Goal: Information Seeking & Learning: Learn about a topic

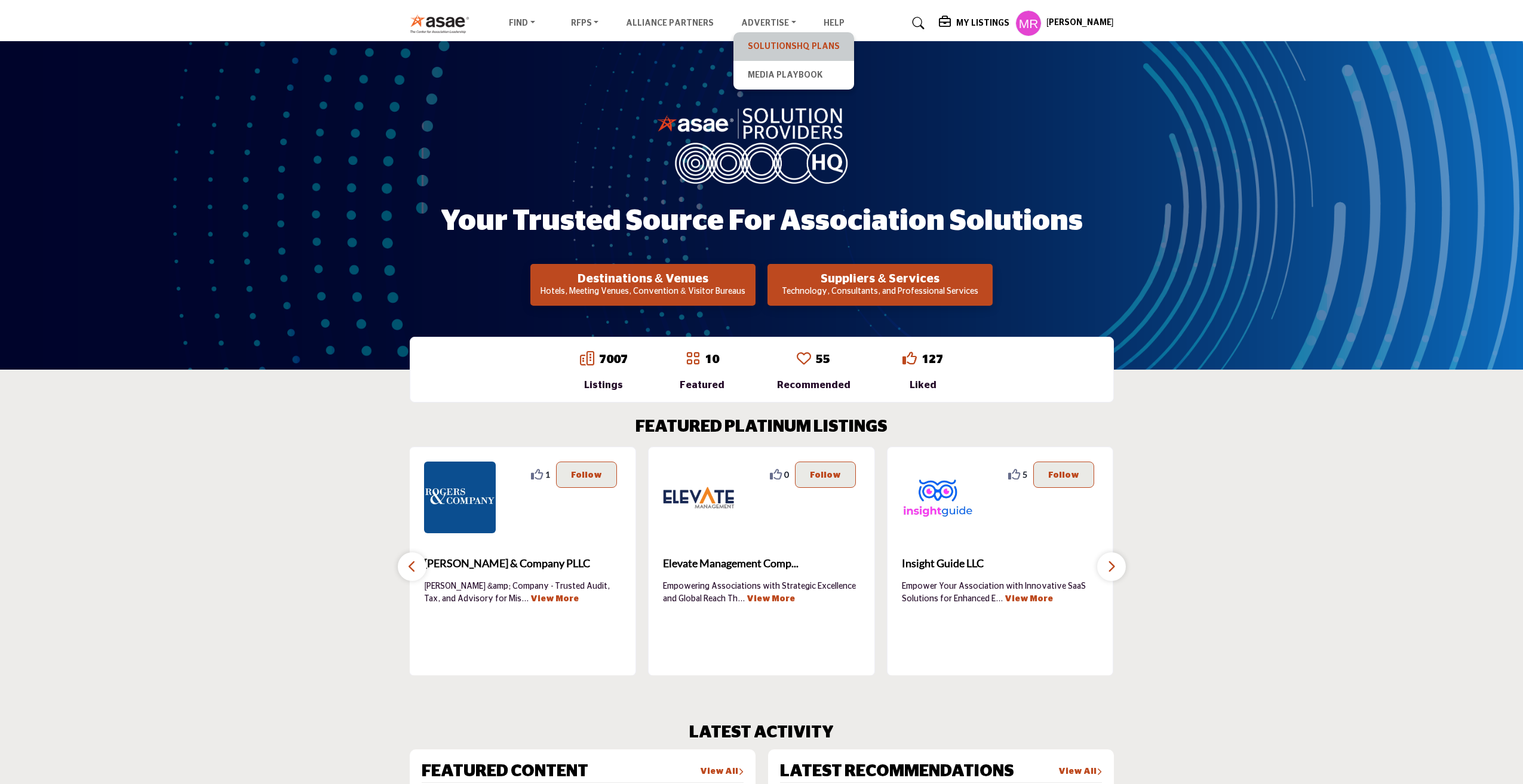
click at [775, 49] on link "SolutionsHQ Plans" at bounding box center [794, 47] width 108 height 17
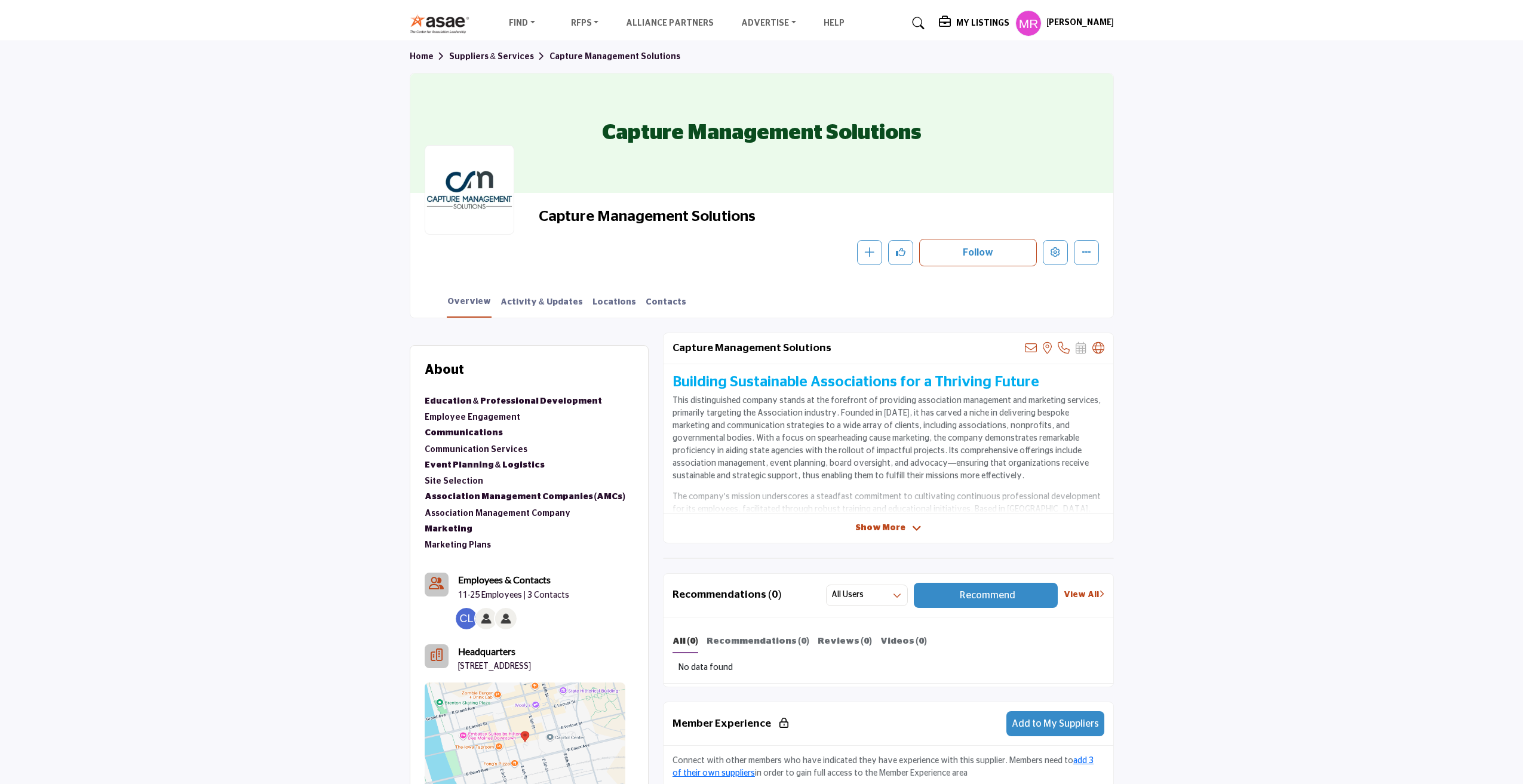
drag, startPoint x: 713, startPoint y: 222, endPoint x: 541, endPoint y: 222, distance: 172.0
click at [541, 222] on span "Capture Management Solutions" at bounding box center [673, 217] width 269 height 19
